Goal: Task Accomplishment & Management: Manage account settings

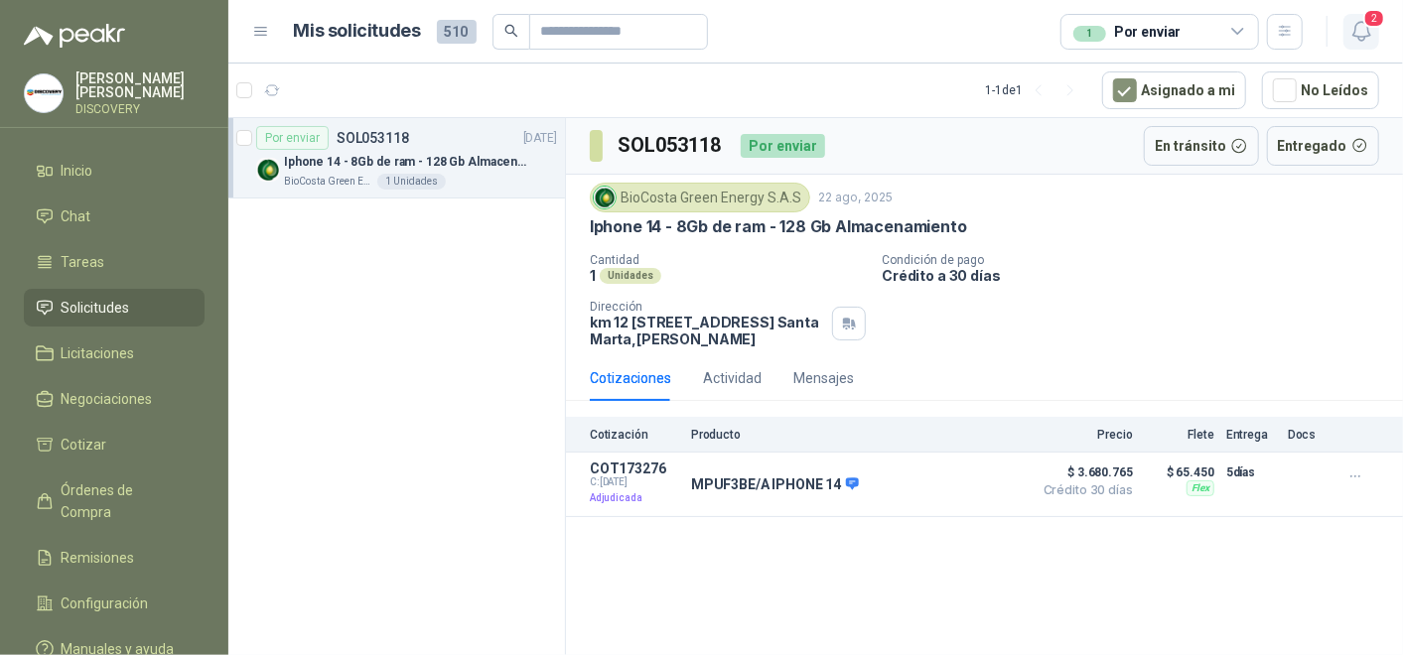
click at [1373, 43] on button "2" at bounding box center [1361, 32] width 36 height 36
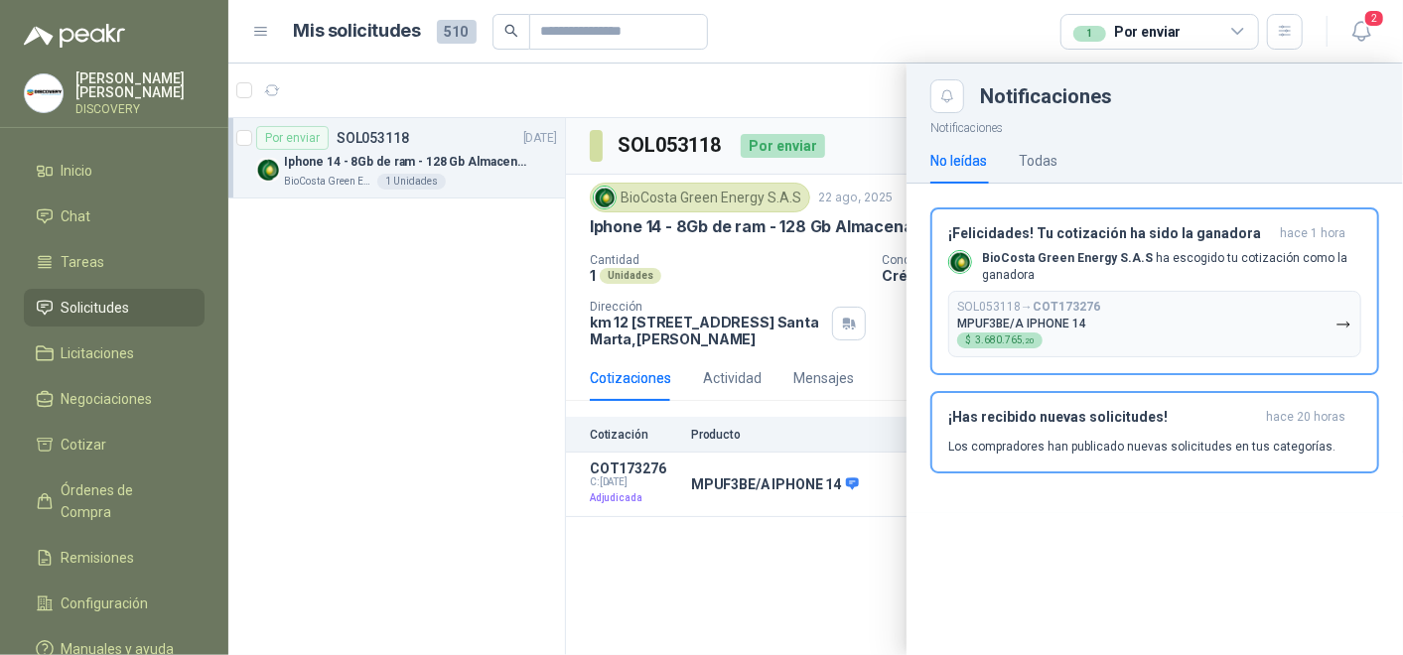
click at [575, 404] on div at bounding box center [815, 360] width 1174 height 592
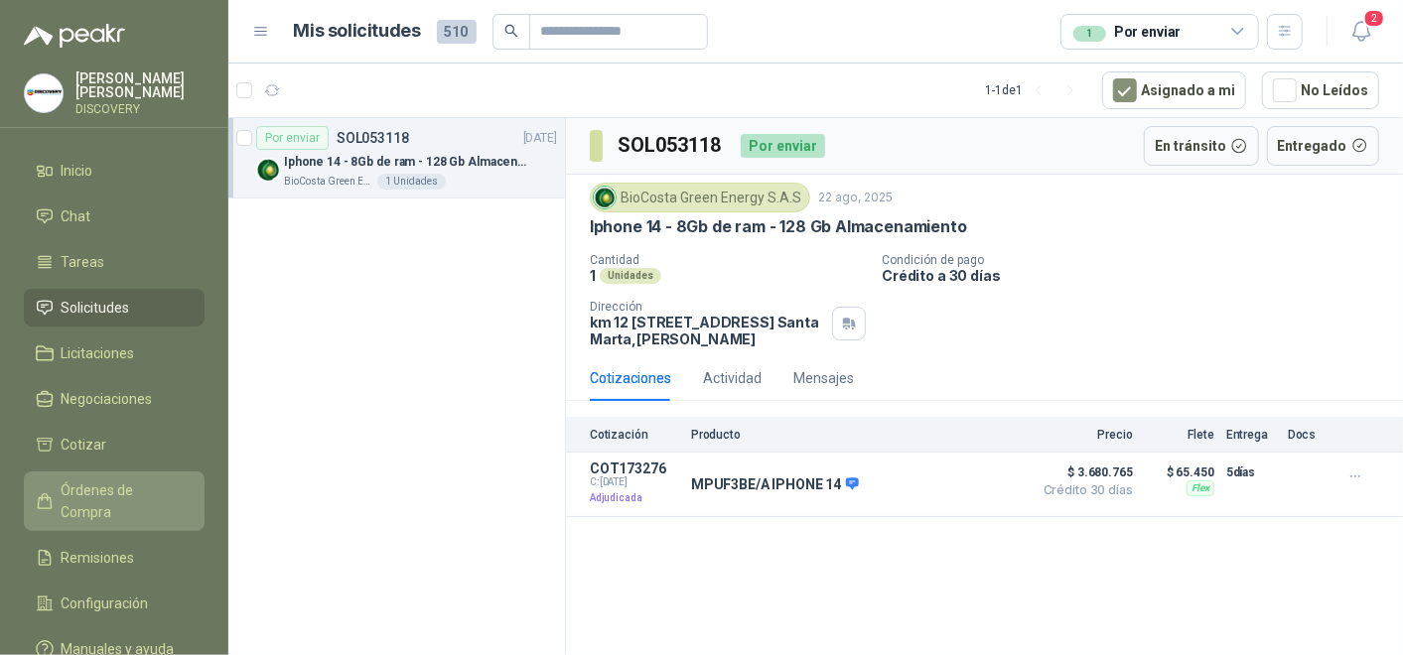
click at [118, 473] on link "Órdenes de Compra" at bounding box center [114, 502] width 181 height 60
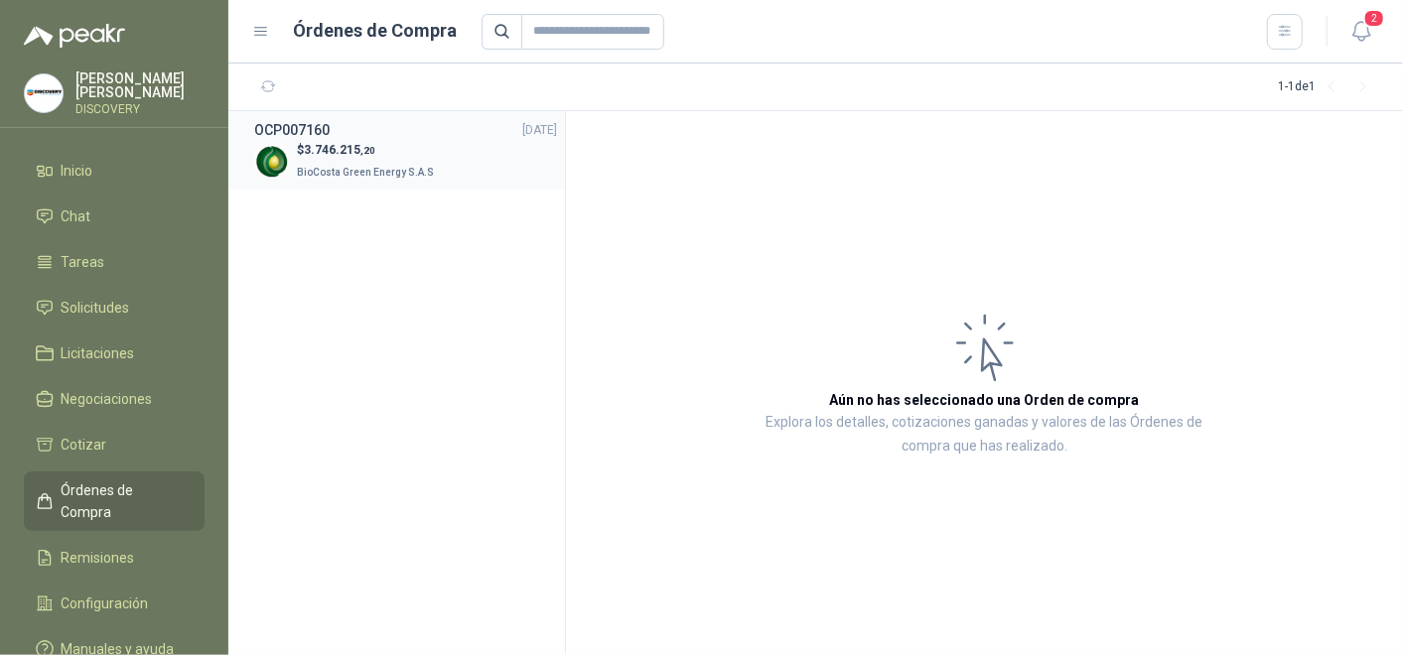
click at [386, 167] on span "BioCosta Green Energy S.A.S" at bounding box center [365, 172] width 137 height 11
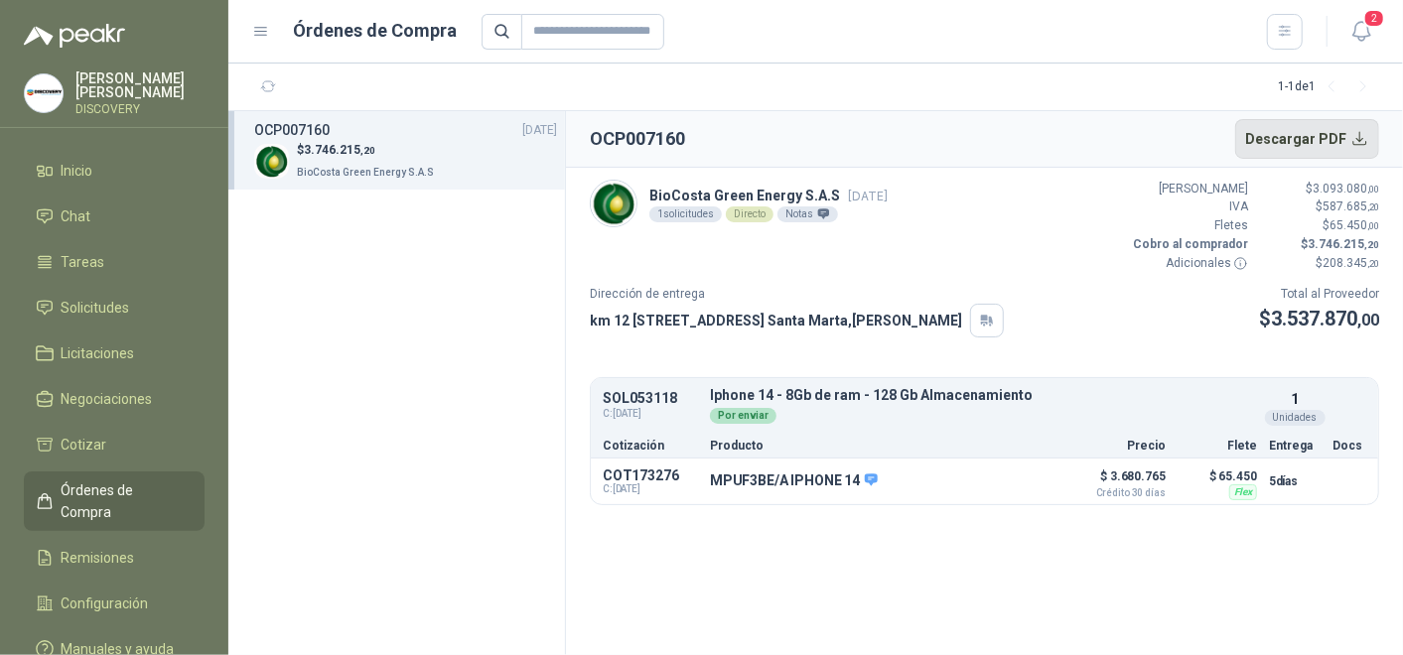
click at [1349, 141] on button "Descargar PDF" at bounding box center [1307, 139] width 145 height 40
drag, startPoint x: 1094, startPoint y: 377, endPoint x: 1197, endPoint y: 354, distance: 105.7
click at [1094, 378] on div "SOL053118 C: [DATE] Iphone 14 - 8Gb de ram - 128 Gb Almacenamiento Detalles Por…" at bounding box center [984, 418] width 787 height 80
drag, startPoint x: 1274, startPoint y: 312, endPoint x: 1368, endPoint y: 314, distance: 94.3
click at [1368, 314] on span "3.537.870 ,00" at bounding box center [1325, 319] width 108 height 24
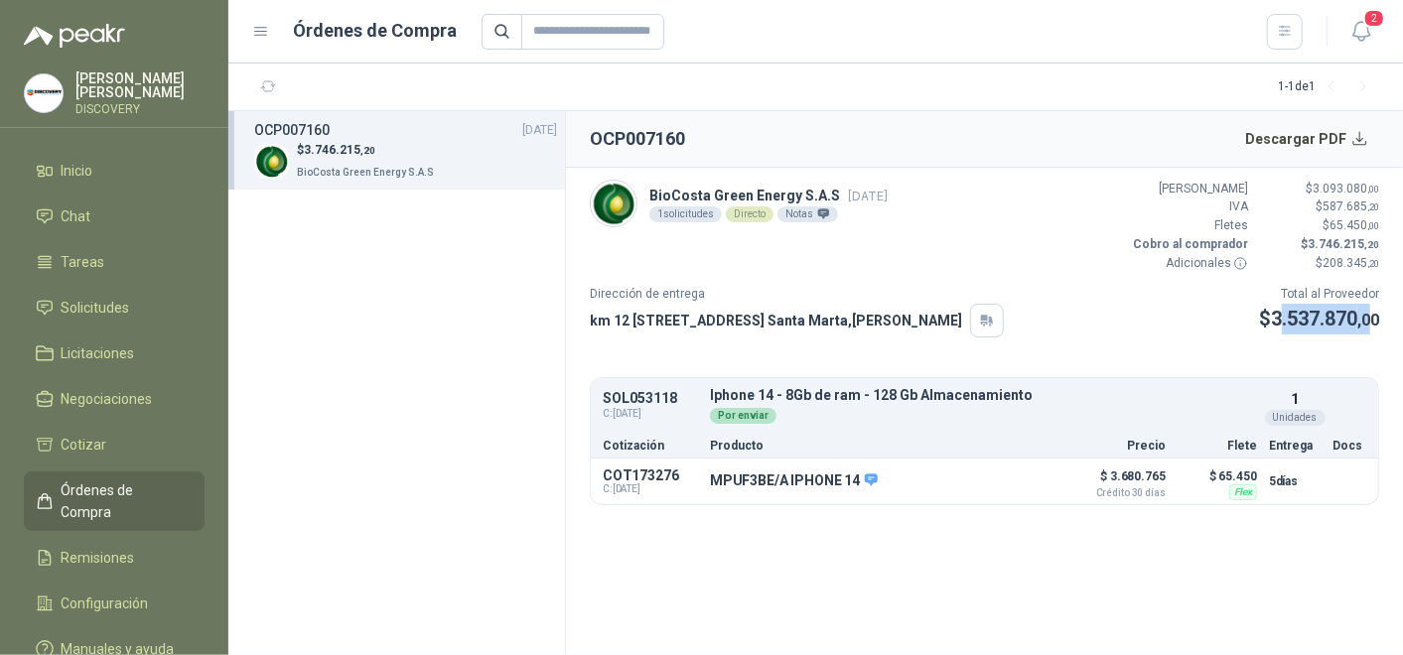
drag, startPoint x: 1368, startPoint y: 314, endPoint x: 1318, endPoint y: 362, distance: 69.5
click at [1318, 362] on article "BioCosta [PERSON_NAME] Energy S.A.S [DATE] 1 solicitudes Directo Notas Valor Br…" at bounding box center [984, 342] width 837 height 349
click at [1049, 480] on button "Detalles" at bounding box center [1007, 481] width 93 height 27
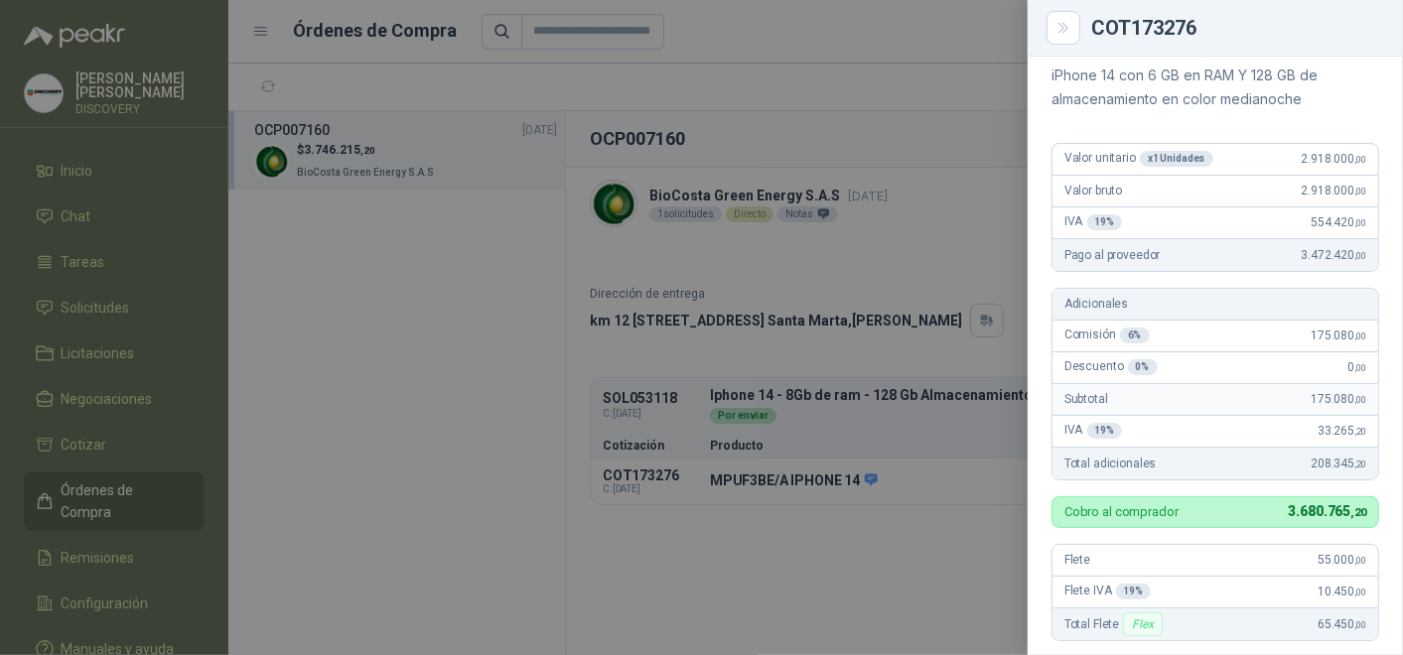
scroll to position [220, 0]
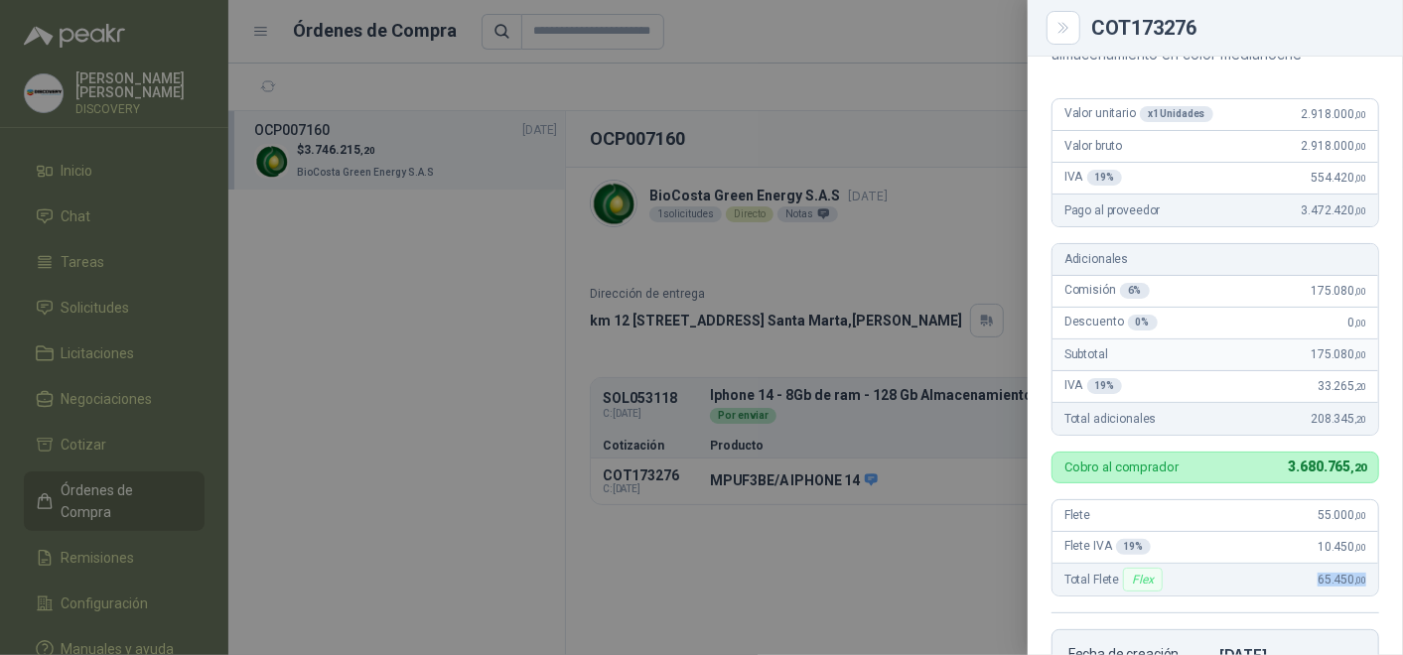
drag, startPoint x: 1301, startPoint y: 581, endPoint x: 1352, endPoint y: 581, distance: 51.6
click at [1352, 581] on div "Total Flete Flex 65.450 ,00" at bounding box center [1215, 580] width 326 height 32
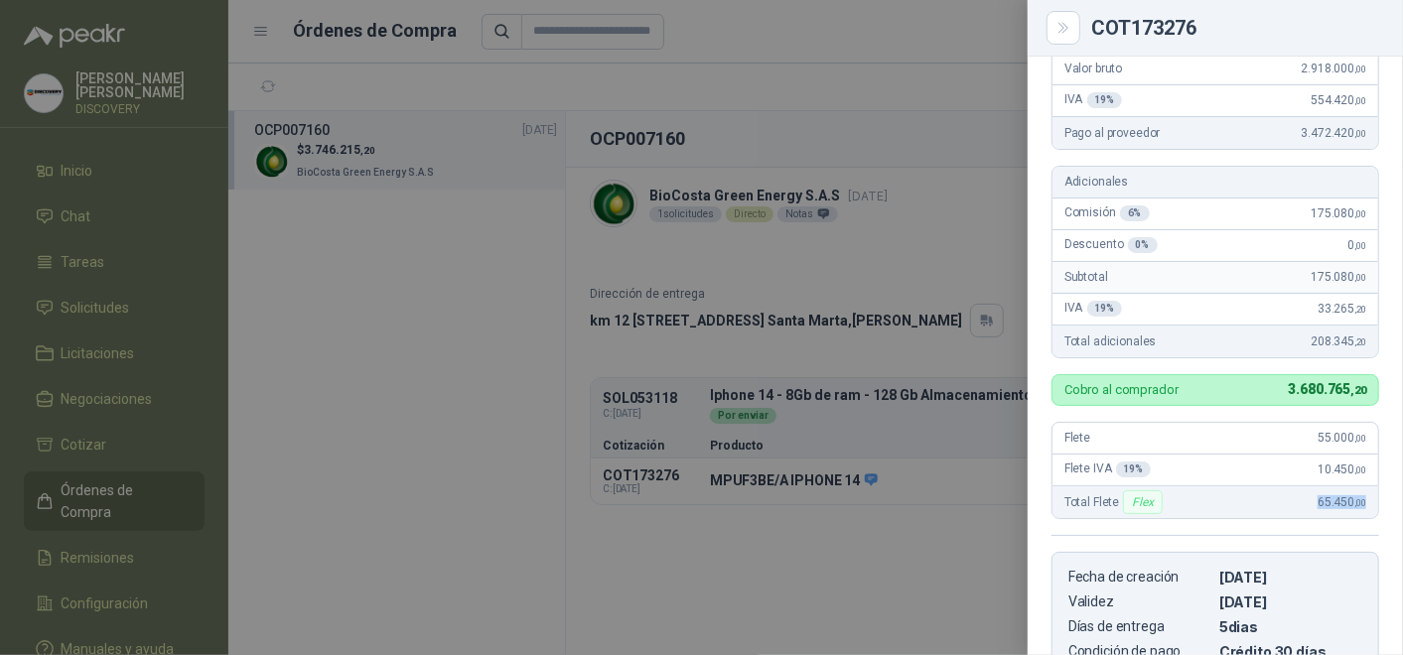
scroll to position [331, 0]
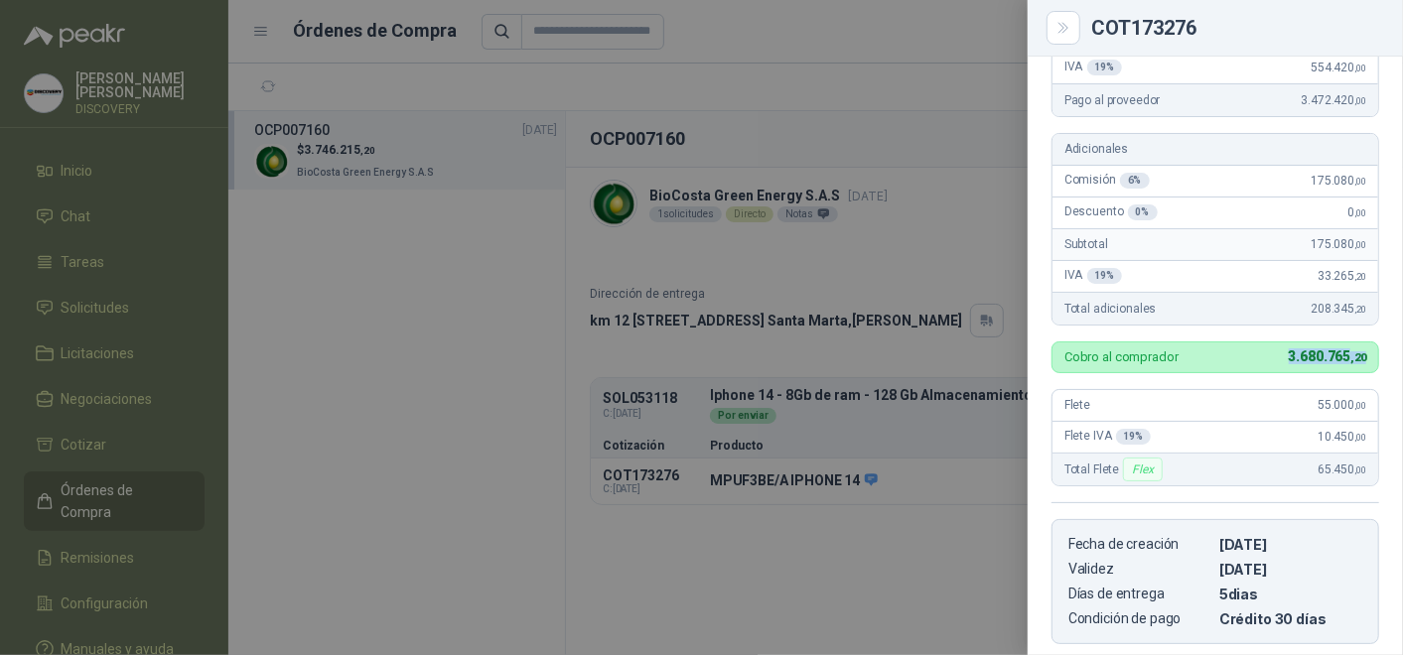
drag, startPoint x: 1265, startPoint y: 350, endPoint x: 1358, endPoint y: 357, distance: 93.6
click at [1358, 357] on div "Cobro al comprador 3.680.765 ,20" at bounding box center [1215, 358] width 328 height 32
drag, startPoint x: 1358, startPoint y: 357, endPoint x: 1263, endPoint y: 478, distance: 153.3
click at [1263, 478] on div "Total Flete Flex 65.450 ,00" at bounding box center [1215, 470] width 326 height 32
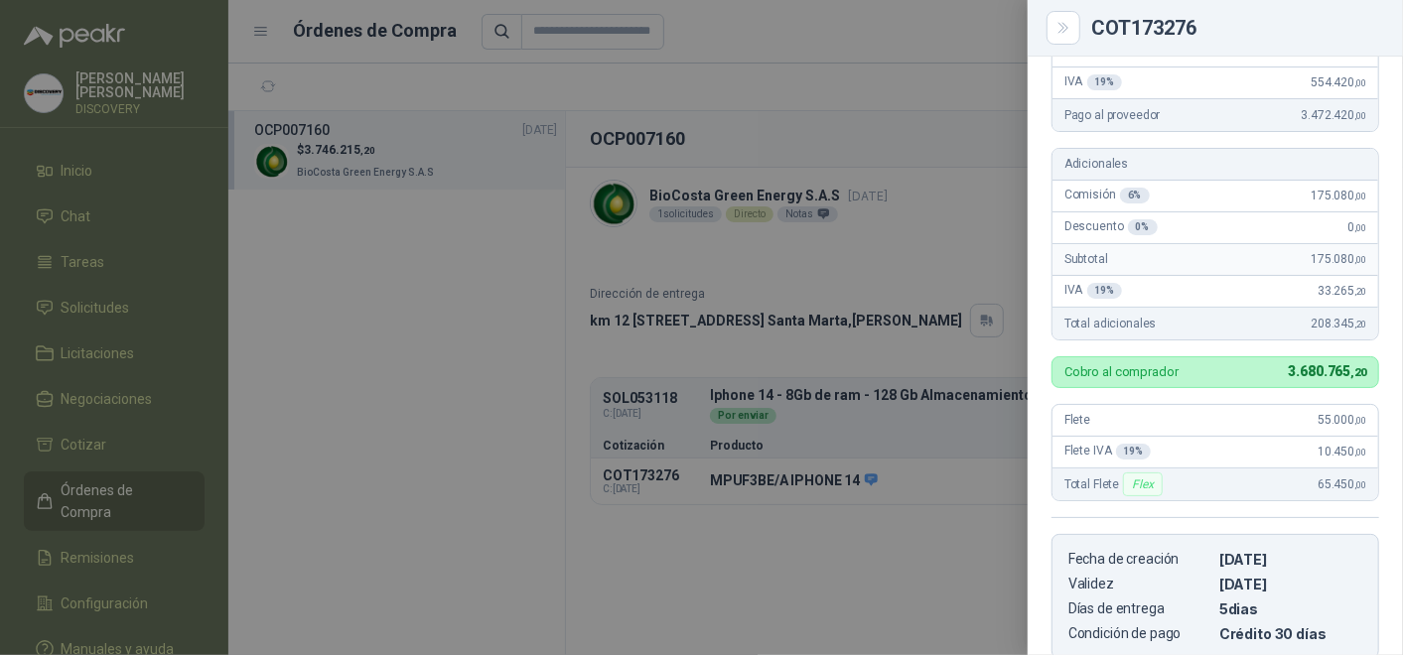
scroll to position [206, 0]
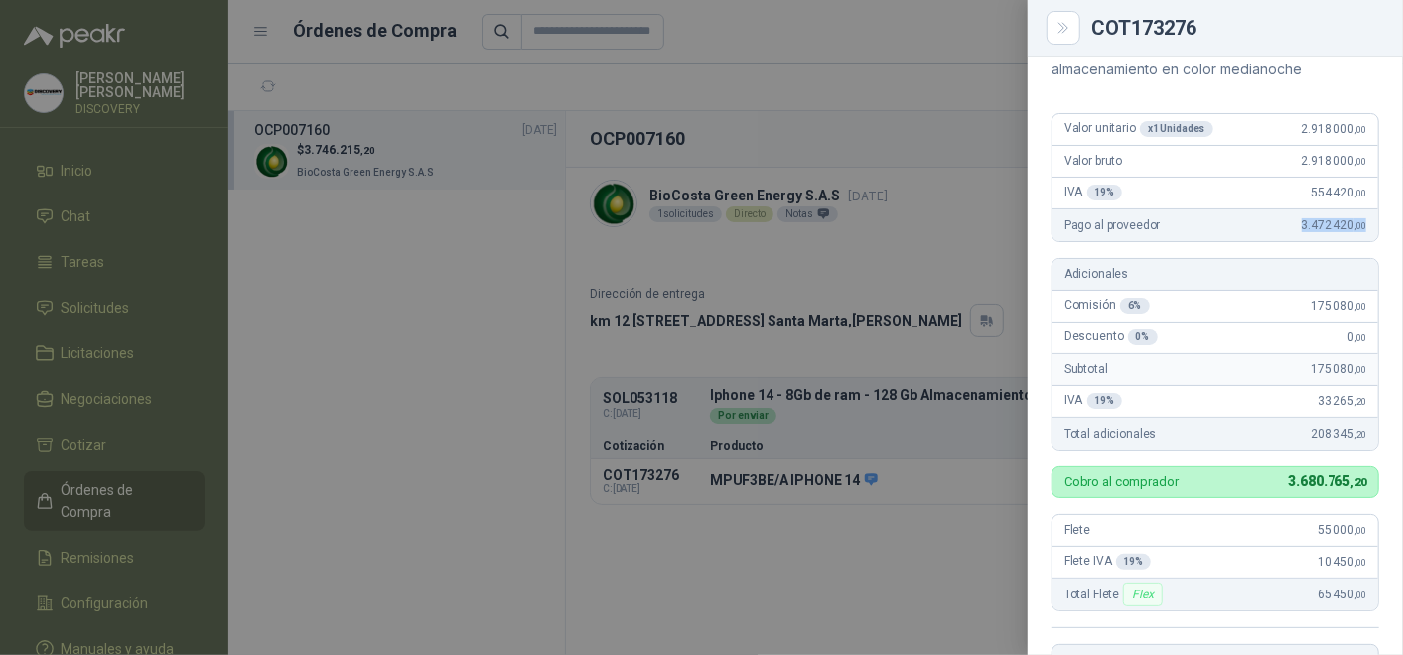
drag, startPoint x: 1271, startPoint y: 220, endPoint x: 1355, endPoint y: 220, distance: 84.4
click at [1355, 220] on div "Pago al proveedor 3.472.420 ,00" at bounding box center [1215, 225] width 326 height 32
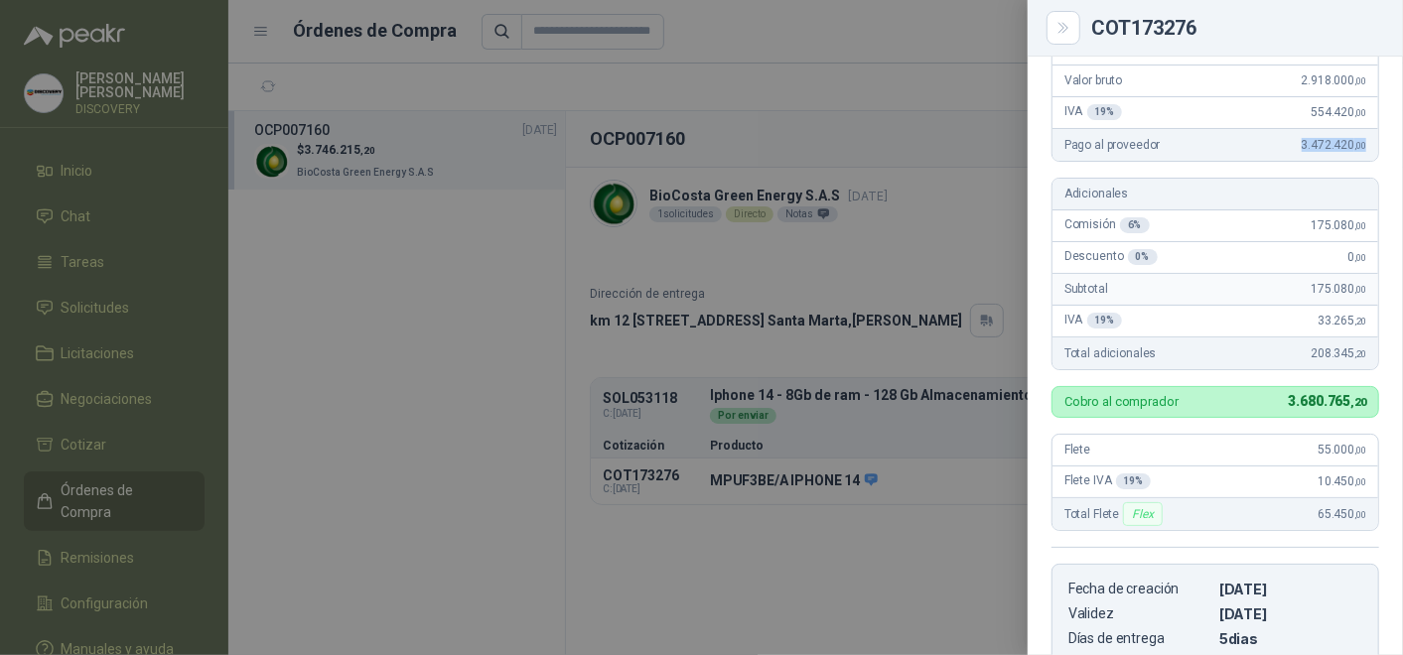
scroll to position [316, 0]
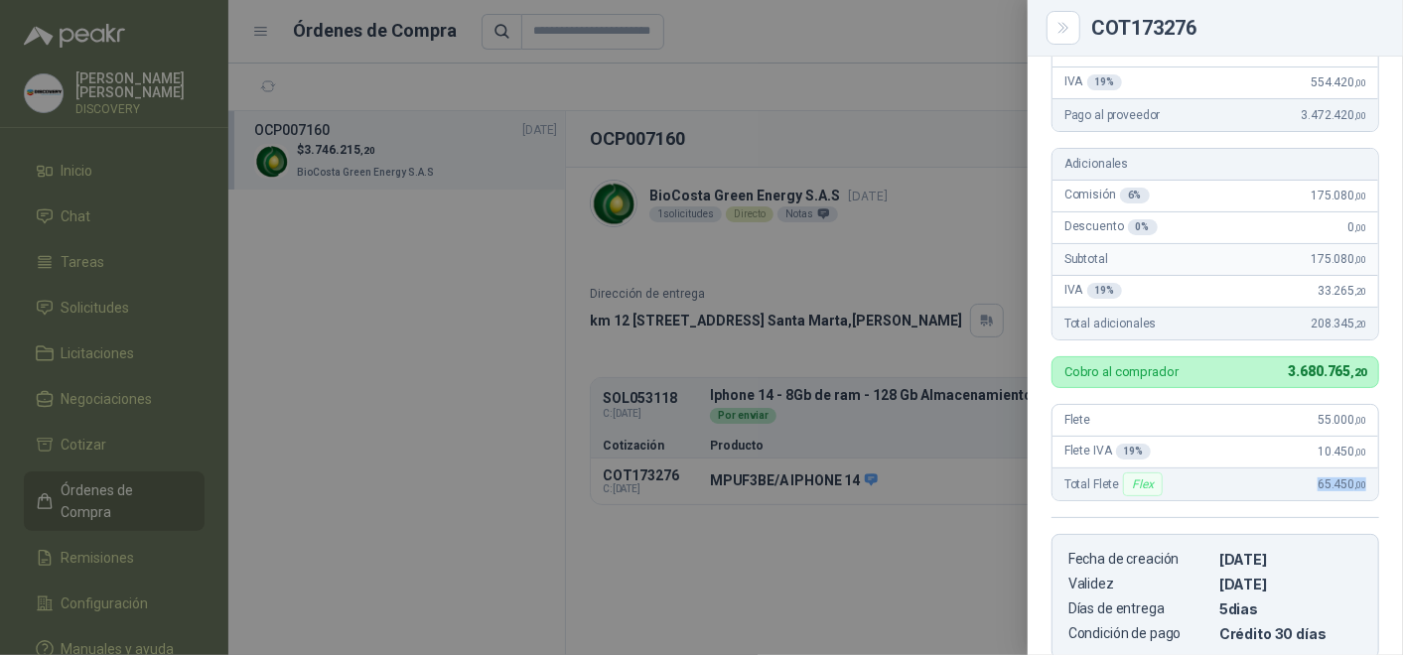
click at [1357, 476] on div "Total Flete Flex 65.450 ,00" at bounding box center [1215, 485] width 326 height 32
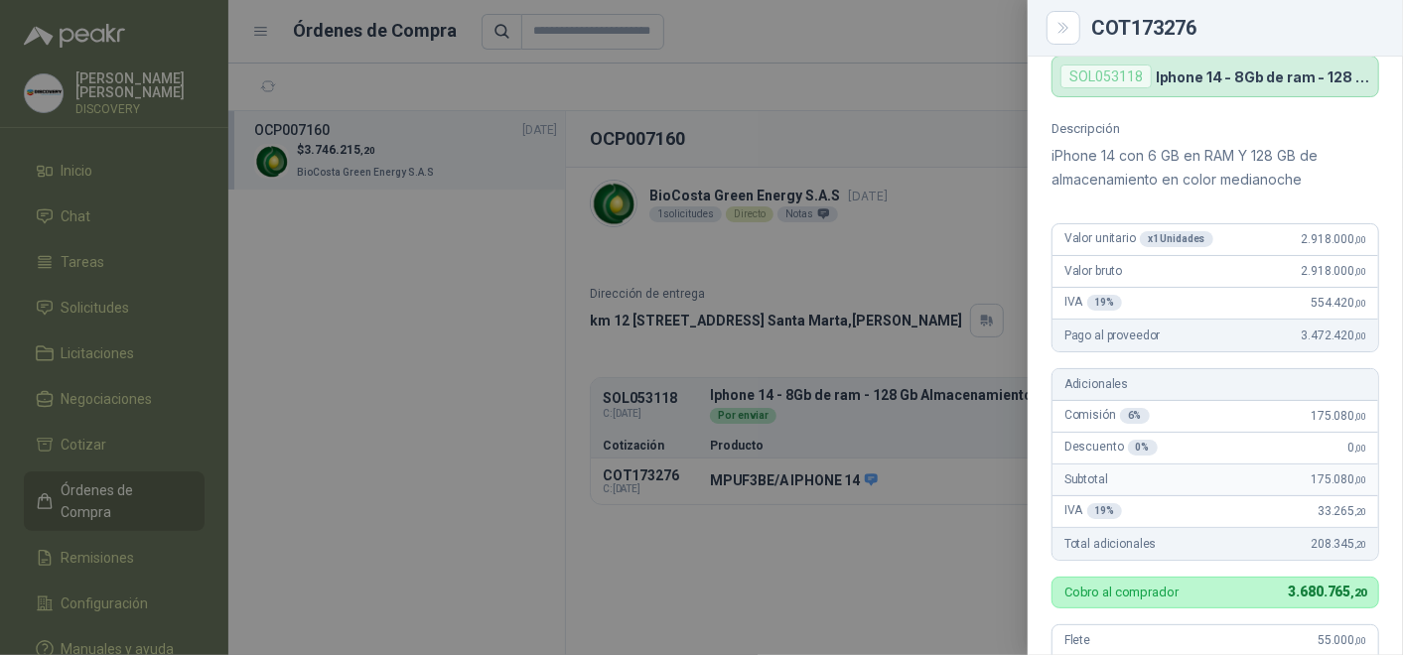
scroll to position [0, 0]
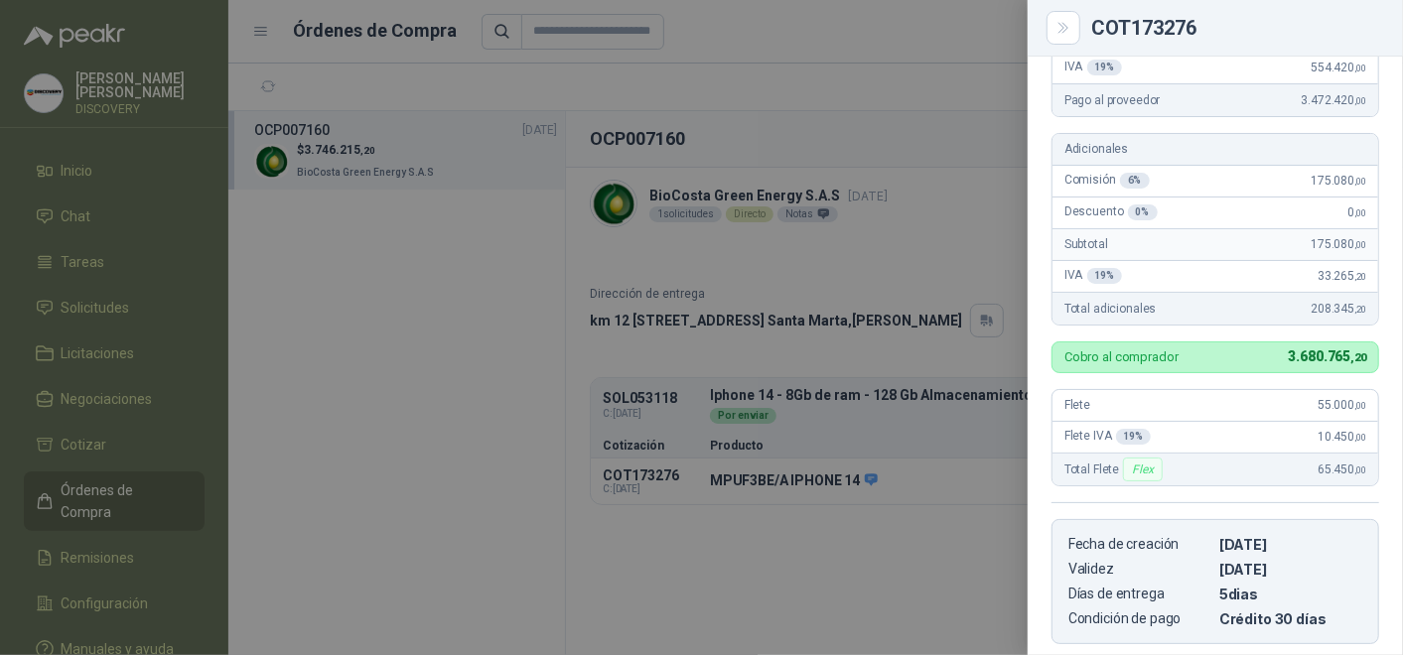
drag, startPoint x: 923, startPoint y: 447, endPoint x: 964, endPoint y: 439, distance: 41.5
click at [923, 447] on div at bounding box center [701, 327] width 1403 height 655
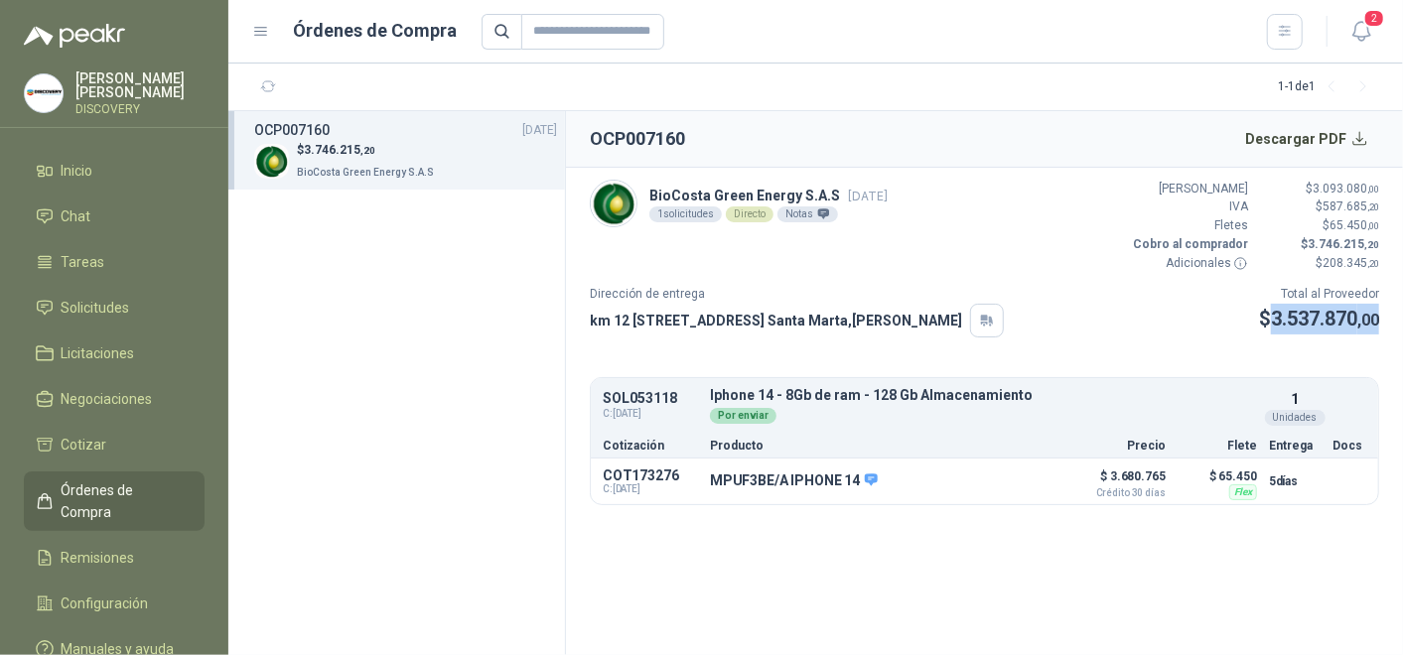
drag, startPoint x: 1267, startPoint y: 313, endPoint x: 1387, endPoint y: 313, distance: 120.1
click at [1387, 313] on article "BioCosta [PERSON_NAME] Energy S.A.S [DATE] 1 solicitudes Directo Notas Valor Br…" at bounding box center [984, 342] width 837 height 349
drag, startPoint x: 1387, startPoint y: 313, endPoint x: 1253, endPoint y: 243, distance: 151.0
click at [1245, 247] on p "Cobro al comprador" at bounding box center [1188, 244] width 119 height 19
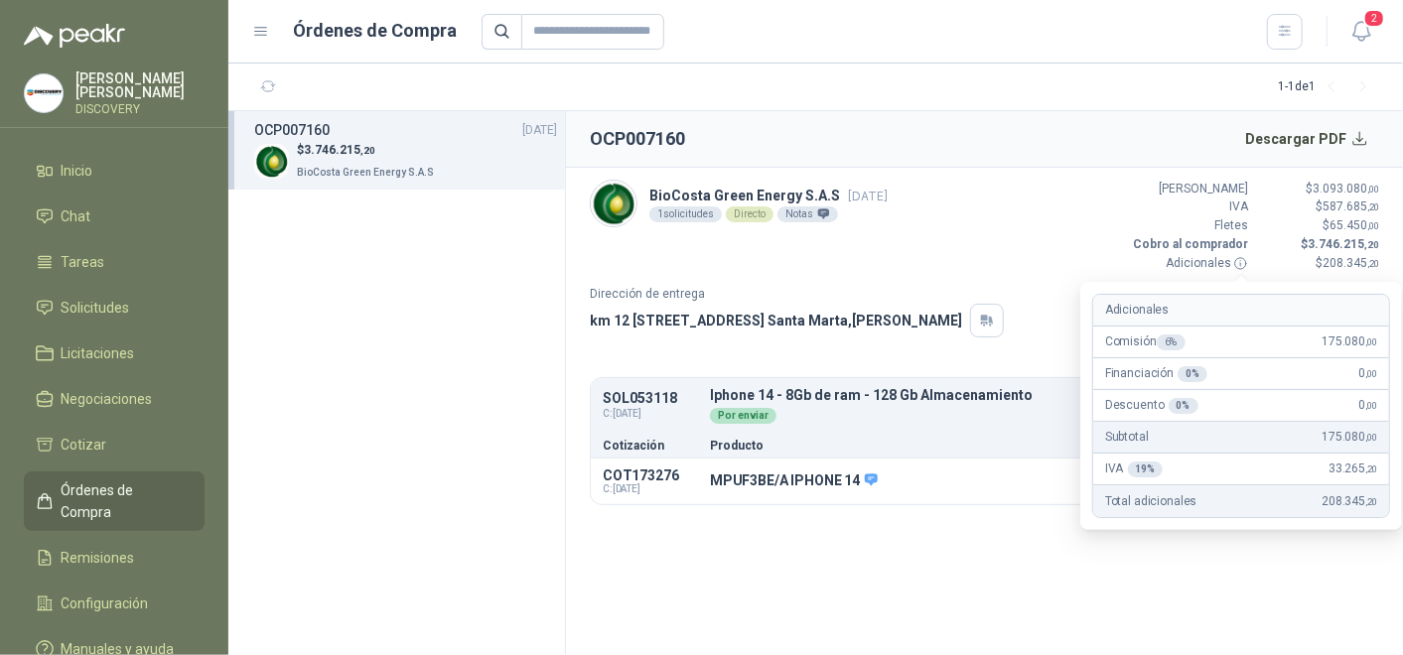
click at [1239, 266] on icon at bounding box center [1240, 263] width 15 height 15
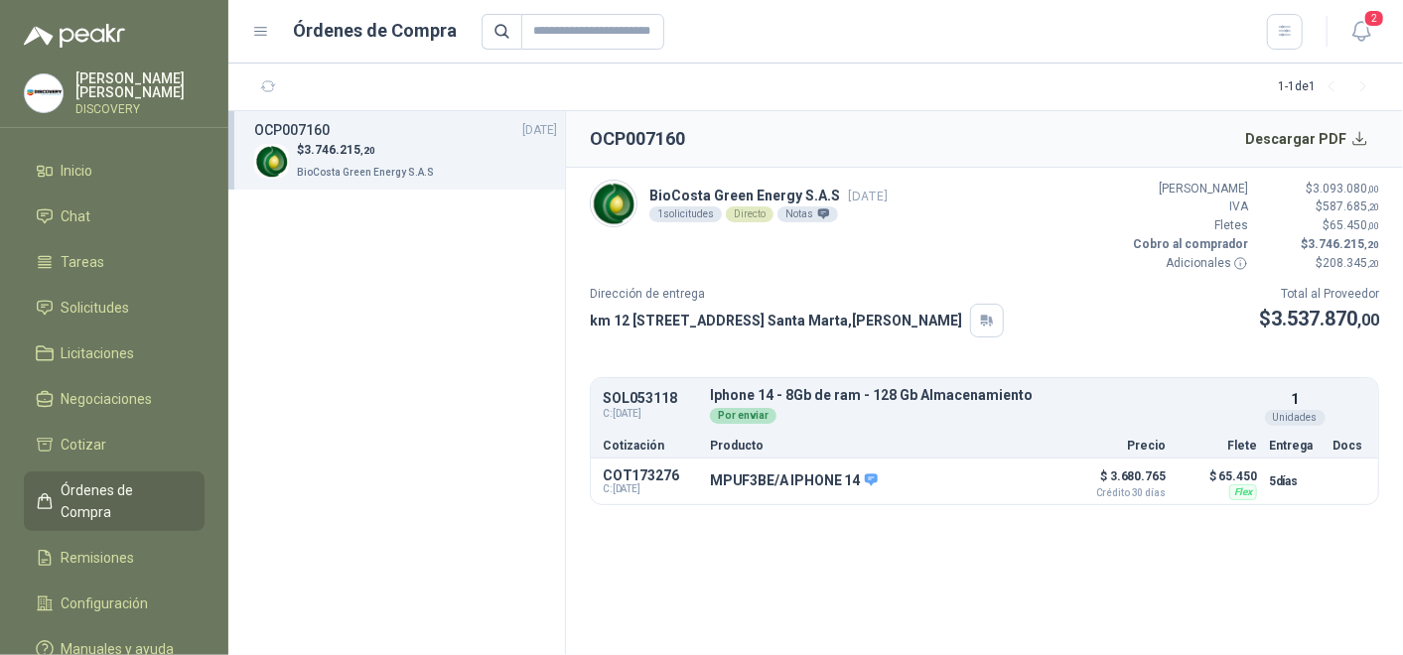
click at [1135, 538] on section "OCP007160 Descargar PDF BioCosta [PERSON_NAME] Energy S.A.S [DATE] 1 solicitude…" at bounding box center [984, 383] width 837 height 544
drag, startPoint x: 1264, startPoint y: 319, endPoint x: 1379, endPoint y: 319, distance: 115.2
click at [1379, 319] on article "BioCosta [PERSON_NAME] Energy S.A.S [DATE] 1 solicitudes Directo Notas Valor Br…" at bounding box center [984, 342] width 837 height 349
click at [882, 253] on div "BioCosta [PERSON_NAME] Energy S.A.S [DATE] 1 solicitudes Directo Notas Valor Br…" at bounding box center [984, 226] width 789 height 93
drag, startPoint x: 657, startPoint y: 193, endPoint x: 841, endPoint y: 189, distance: 183.7
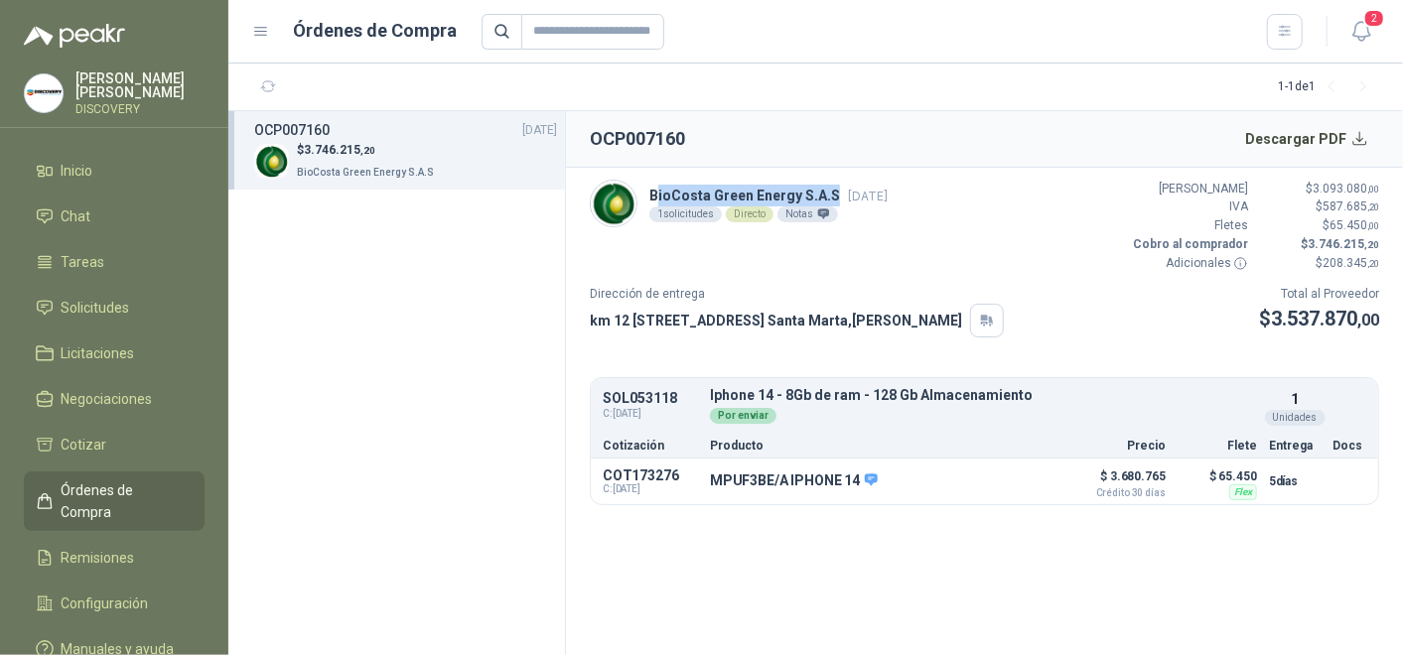
click at [841, 189] on p "BioCosta [PERSON_NAME] Energy S.A.S [DATE]" at bounding box center [768, 196] width 238 height 22
drag, startPoint x: 841, startPoint y: 189, endPoint x: 851, endPoint y: 225, distance: 38.1
click at [851, 225] on div "BioCosta [PERSON_NAME] Energy S.A.S [DATE] 1 solicitudes Directo Notas" at bounding box center [739, 204] width 298 height 48
drag, startPoint x: 649, startPoint y: 192, endPoint x: 814, endPoint y: 194, distance: 164.8
click at [814, 194] on p "BioCosta [PERSON_NAME] Energy S.A.S [DATE]" at bounding box center [768, 196] width 238 height 22
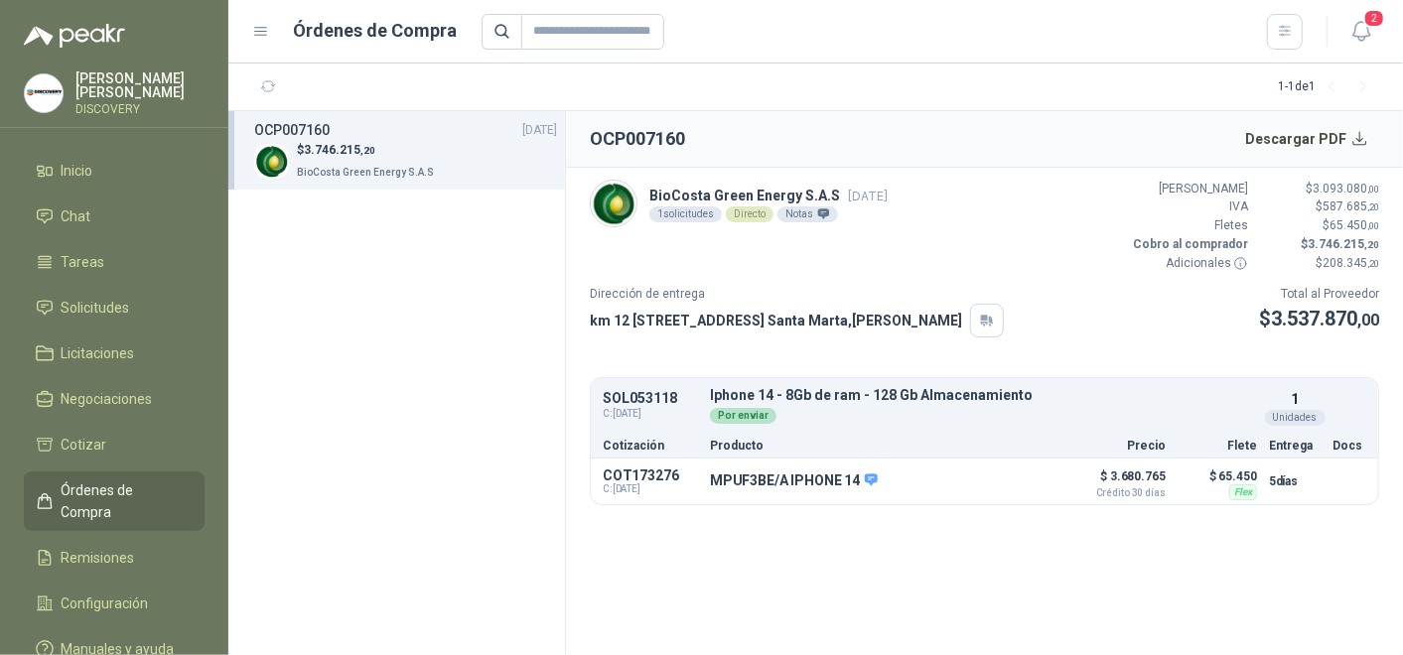
drag, startPoint x: 814, startPoint y: 194, endPoint x: 836, endPoint y: 263, distance: 72.8
click at [836, 263] on div "BioCosta [PERSON_NAME] Energy S.A.S [DATE] 1 solicitudes Directo Notas Valor Br…" at bounding box center [984, 226] width 789 height 93
click at [1356, 145] on button "Descargar PDF" at bounding box center [1307, 139] width 145 height 40
drag, startPoint x: 1265, startPoint y: 318, endPoint x: 1407, endPoint y: 320, distance: 142.0
click at [1402, 320] on html "[PERSON_NAME] DISCOVERY Inicio Chat Tareas Solicitudes Licitaciones Negociacion…" at bounding box center [701, 327] width 1403 height 655
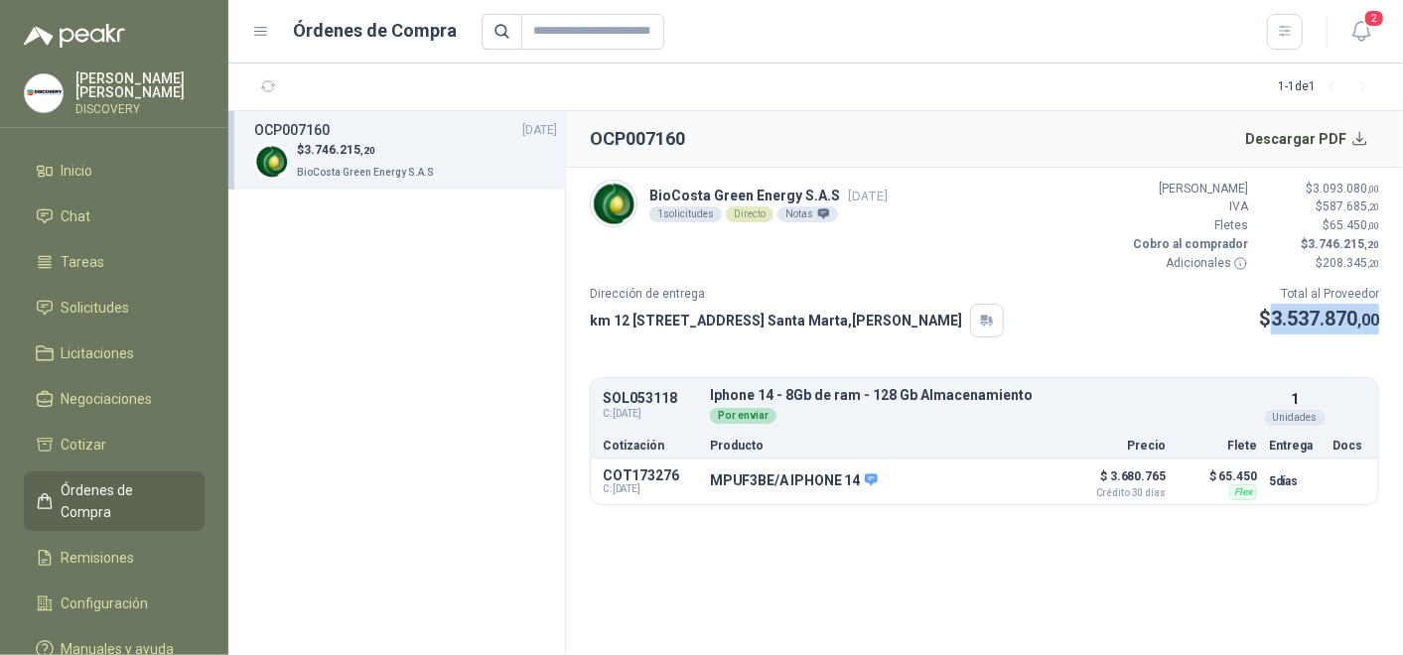
copy span "3.537.870 ,00"
click at [1242, 316] on div "Dirección de entrega km 12 [STREET_ADDRESS] , [GEOGRAPHIC_DATA] Total al Provee…" at bounding box center [984, 311] width 789 height 53
drag, startPoint x: 1246, startPoint y: 316, endPoint x: 1403, endPoint y: 326, distance: 157.2
click at [1402, 326] on html "[PERSON_NAME] DISCOVERY Inicio Chat Tareas Solicitudes Licitaciones Negociacion…" at bounding box center [701, 327] width 1403 height 655
copy p "$ 3.537.870 ,00"
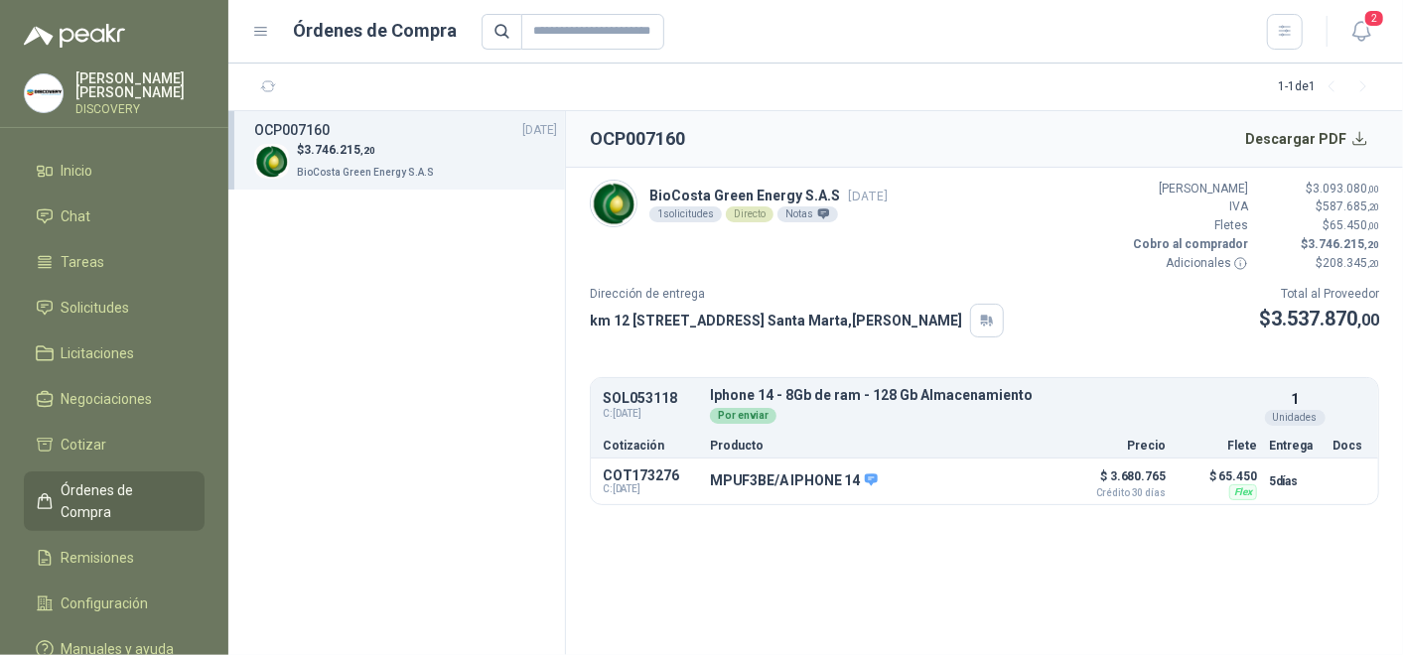
click at [858, 589] on section "OCP007160 Descargar PDF BioCosta [PERSON_NAME] Energy S.A.S [DATE] 1 solicitude…" at bounding box center [984, 383] width 837 height 544
drag, startPoint x: 590, startPoint y: 317, endPoint x: 1030, endPoint y: 315, distance: 440.8
click at [1030, 315] on article "BioCosta [PERSON_NAME] Energy S.A.S [DATE] 1 solicitudes Directo Notas Valor Br…" at bounding box center [984, 342] width 837 height 349
copy div "km 12 [STREET_ADDRESS][PERSON_NAME]"
